Goal: Find specific page/section: Find specific page/section

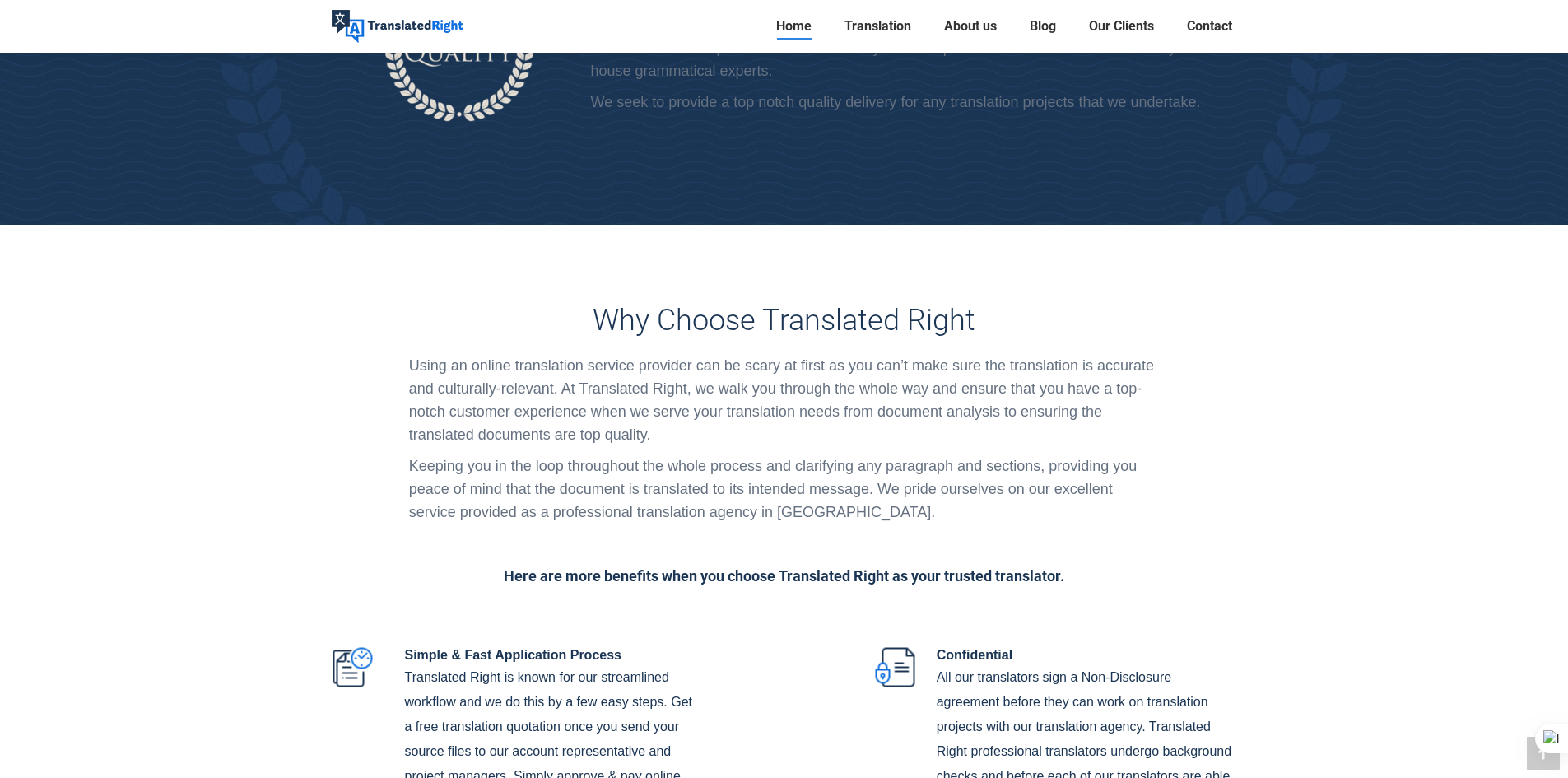
scroll to position [3538, 0]
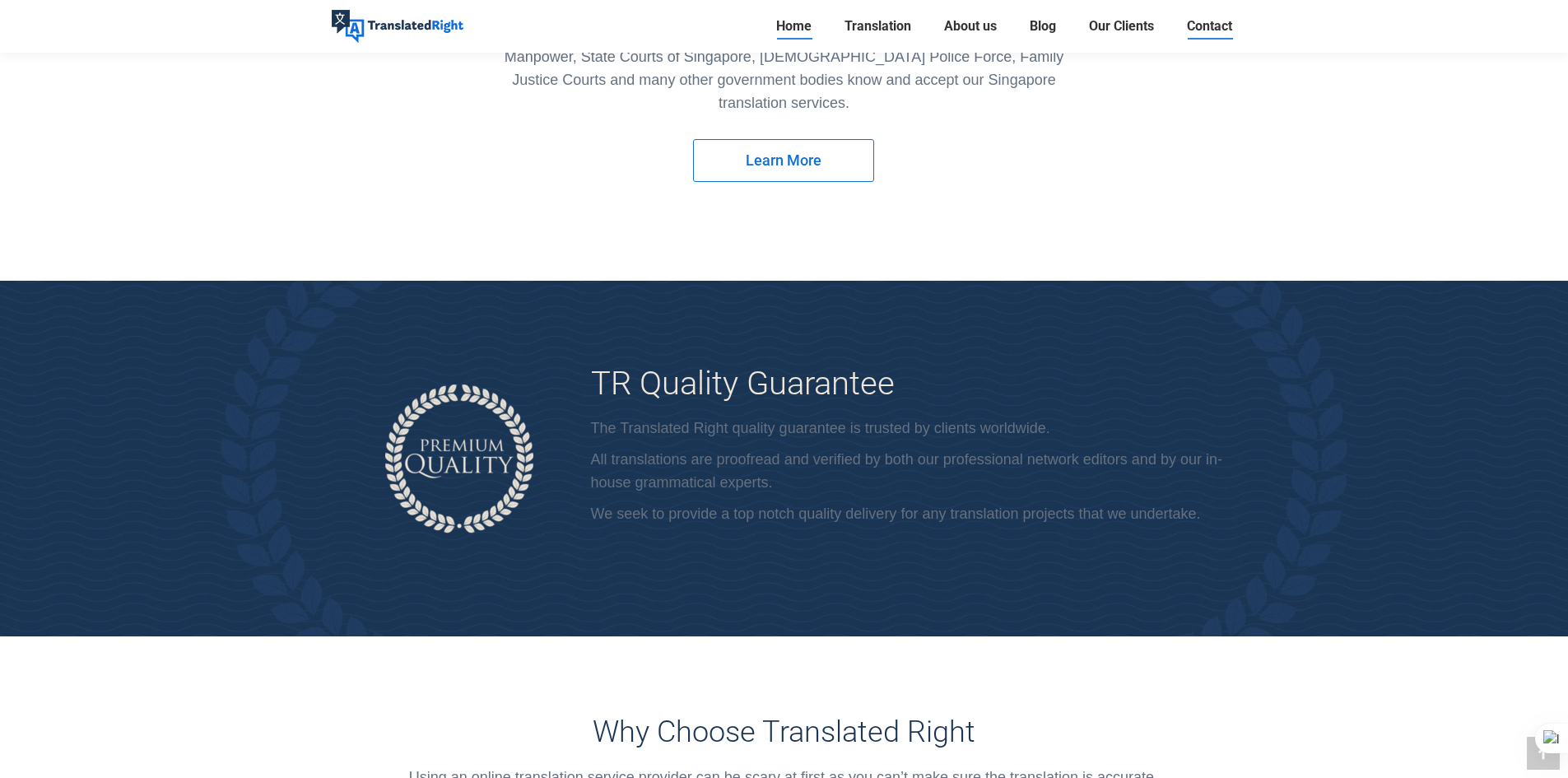
click at [1226, 29] on span "Contact" at bounding box center [1209, 26] width 45 height 16
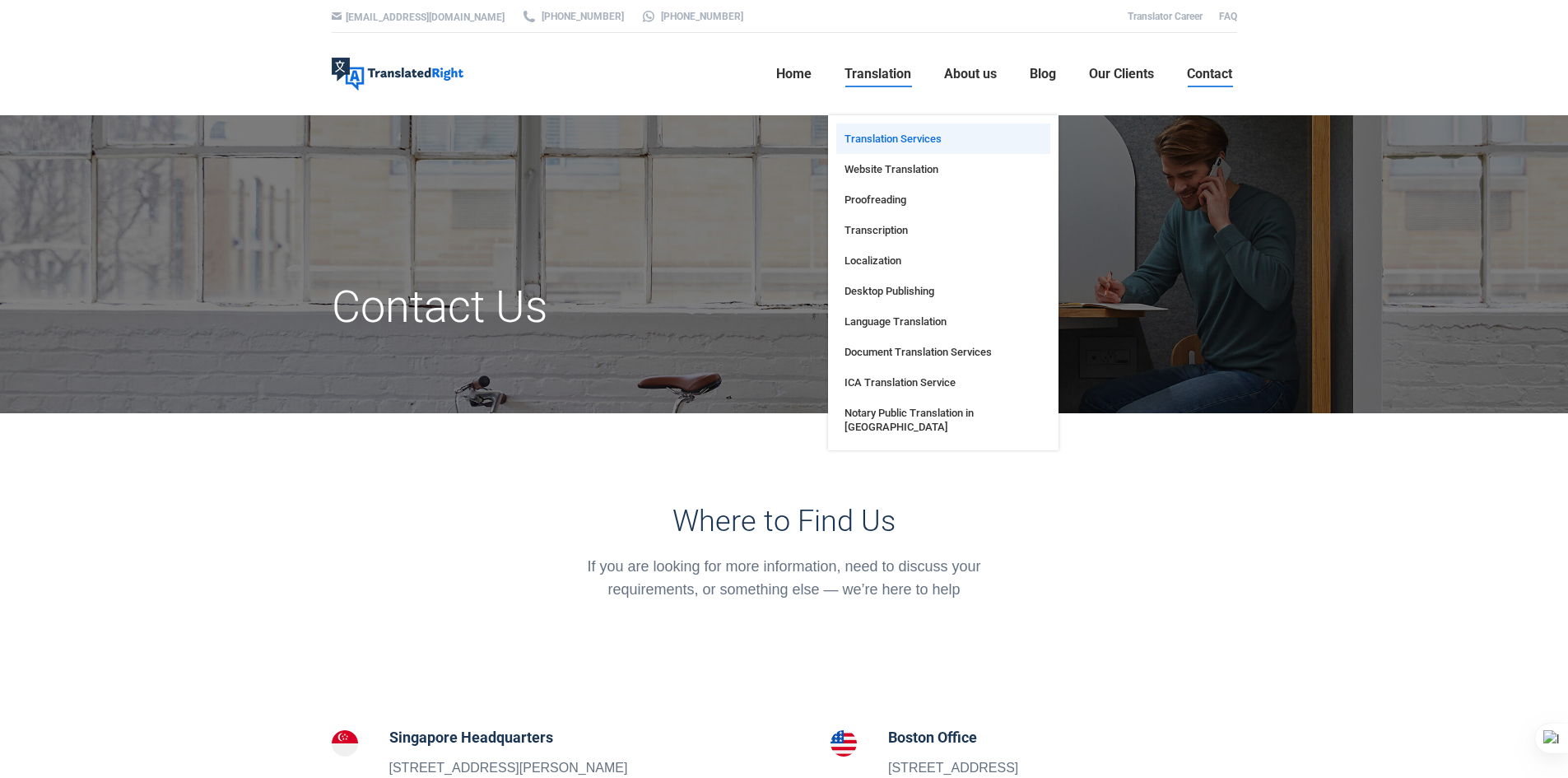
click at [882, 137] on span "Translation Services" at bounding box center [893, 138] width 97 height 14
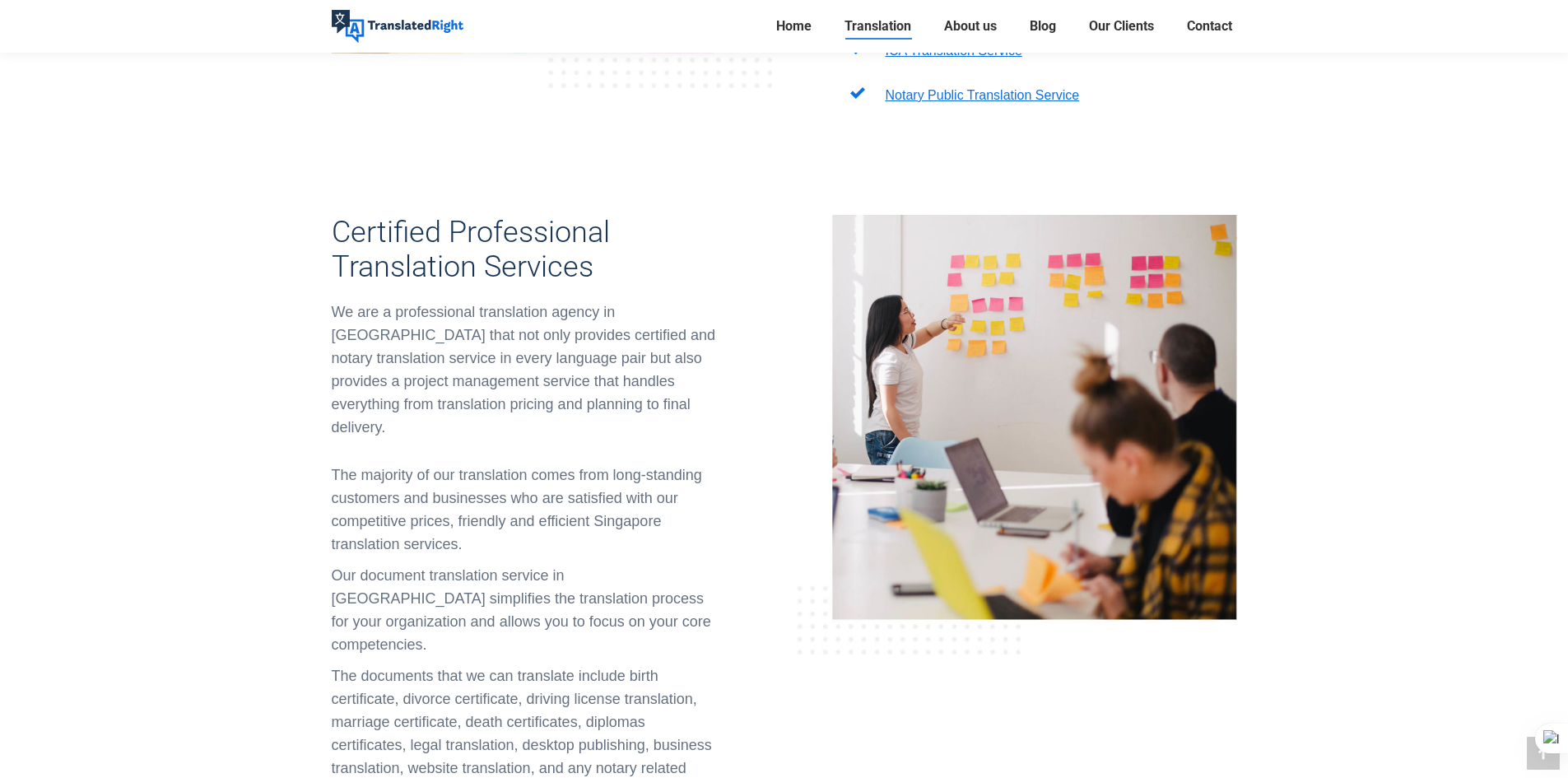
scroll to position [1070, 0]
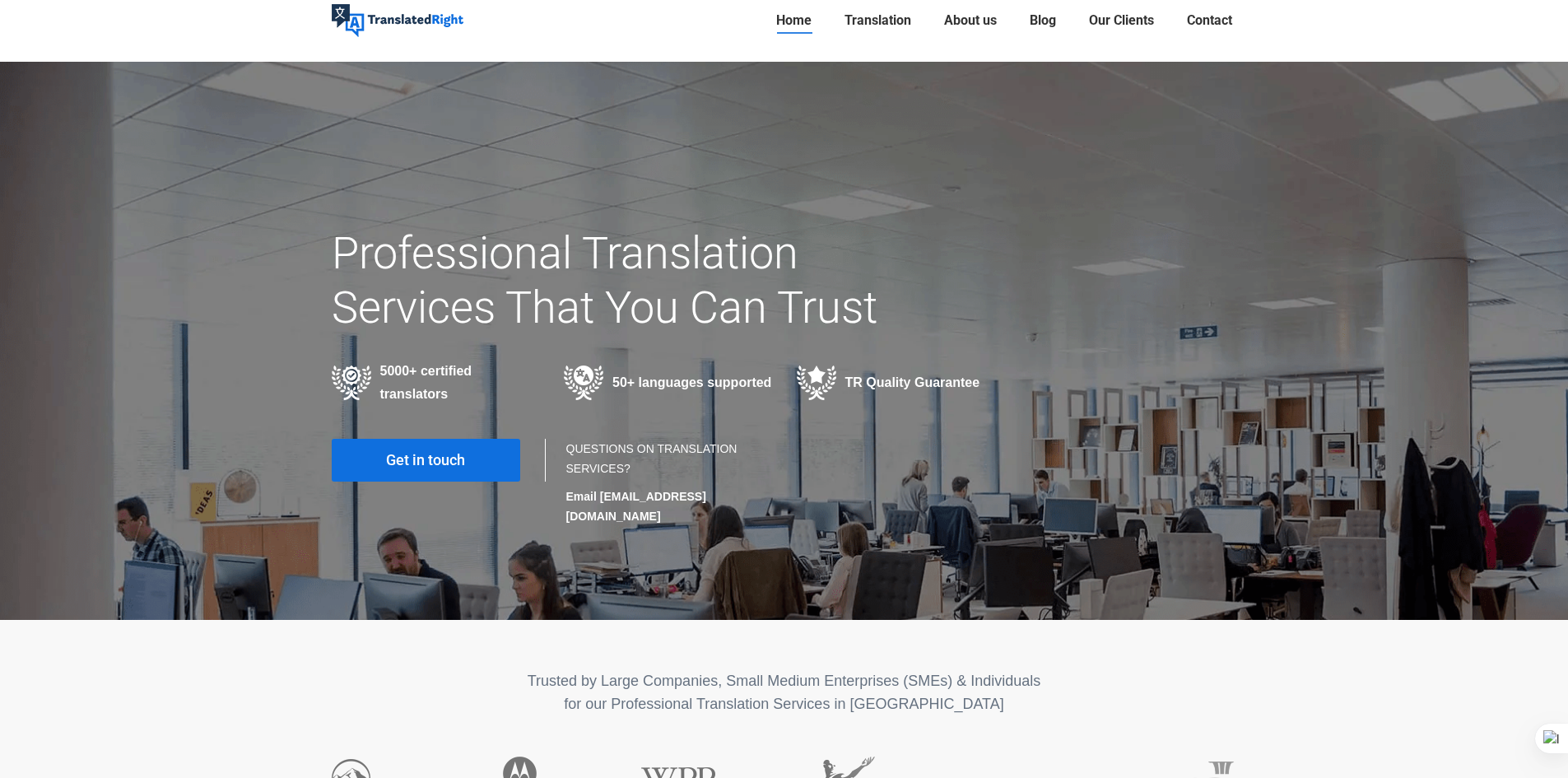
scroll to position [82, 0]
